Goal: Find specific page/section: Find specific page/section

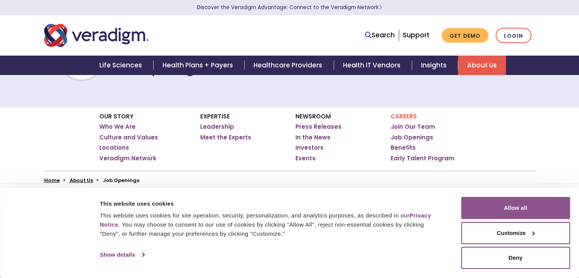
click at [522, 205] on button "Allow all" at bounding box center [515, 208] width 109 height 22
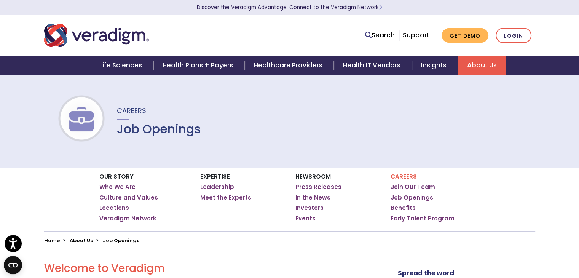
click at [74, 119] on img at bounding box center [81, 119] width 49 height 24
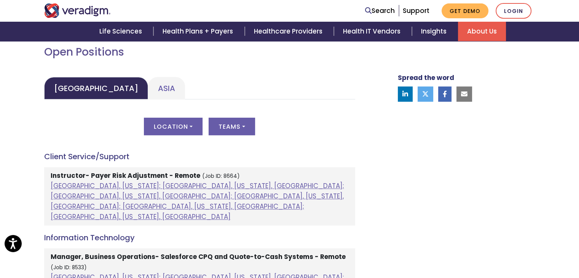
scroll to position [352, 0]
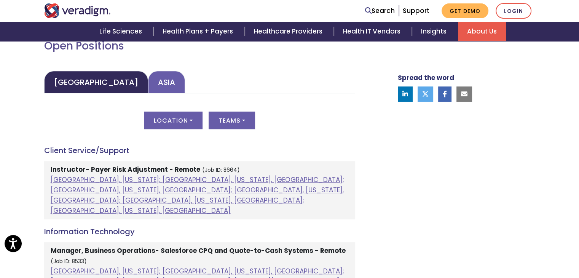
click at [148, 78] on link "Asia" at bounding box center [166, 82] width 37 height 22
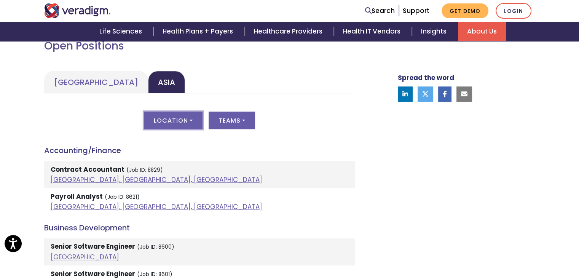
click at [193, 126] on button "Location" at bounding box center [173, 119] width 59 height 17
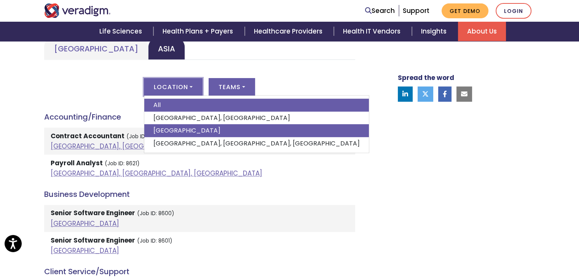
scroll to position [385, 0]
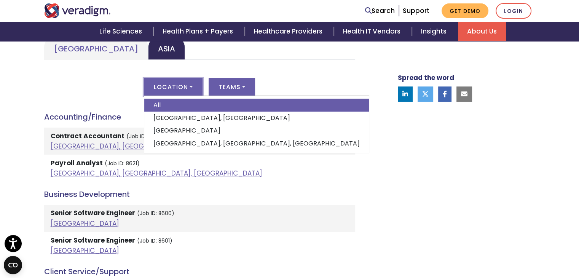
click at [284, 96] on div "Location All [GEOGRAPHIC_DATA], [GEOGRAPHIC_DATA] [GEOGRAPHIC_DATA] [GEOGRAPHIC…" at bounding box center [199, 91] width 311 height 27
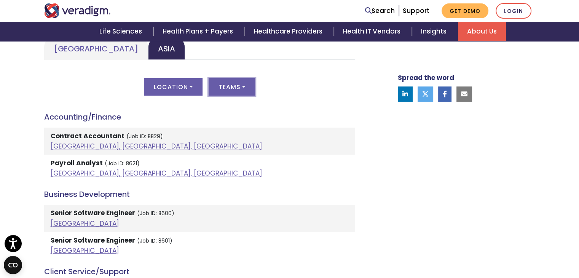
click at [245, 84] on button "Teams" at bounding box center [231, 86] width 46 height 17
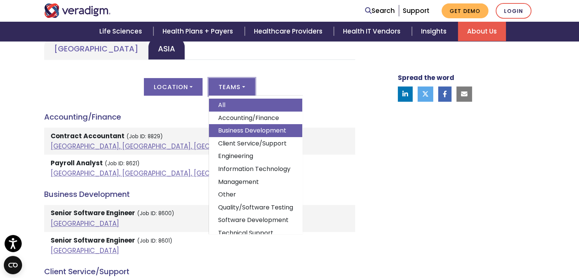
scroll to position [14, 0]
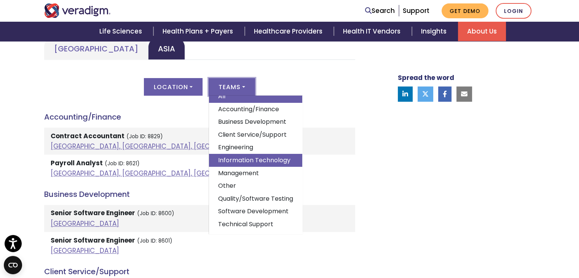
click at [243, 154] on link "Information Technology" at bounding box center [255, 160] width 93 height 13
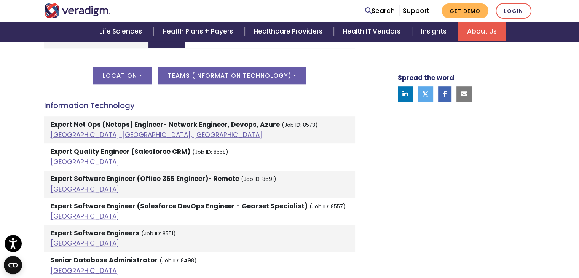
scroll to position [384, 0]
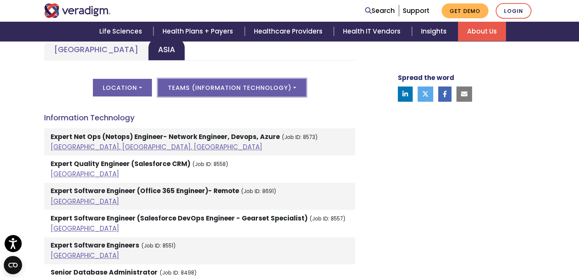
click at [266, 89] on button "Teams ( Information Technology )" at bounding box center [232, 87] width 148 height 17
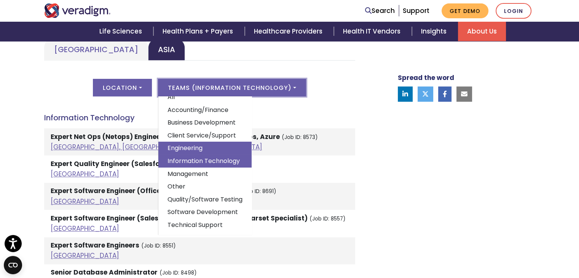
click at [213, 142] on link "Engineering" at bounding box center [204, 148] width 93 height 13
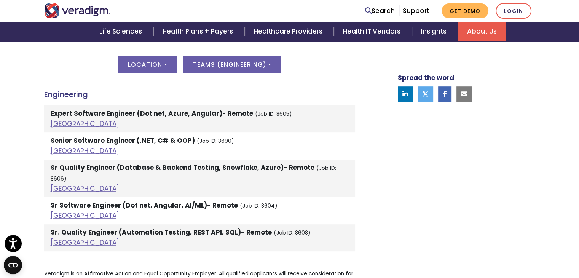
scroll to position [408, 0]
click at [61, 148] on link "[GEOGRAPHIC_DATA]" at bounding box center [85, 150] width 68 height 9
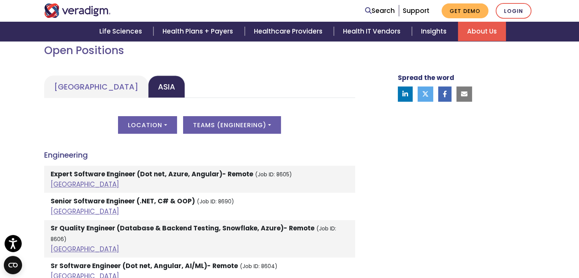
scroll to position [346, 0]
